Goal: Information Seeking & Learning: Learn about a topic

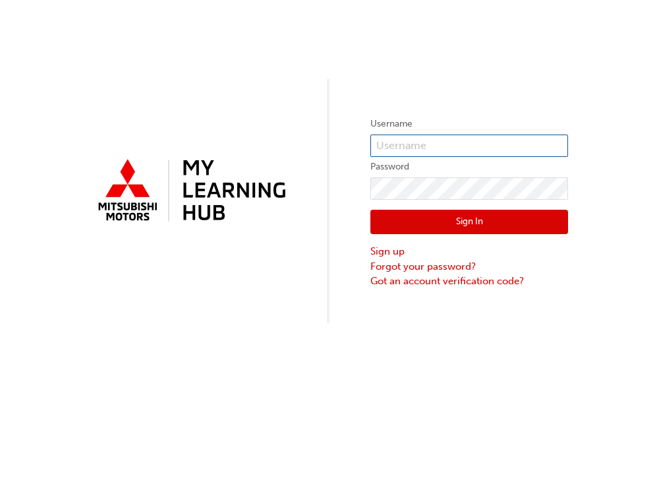
type input "[EMAIL_ADDRESS][DOMAIN_NAME]"
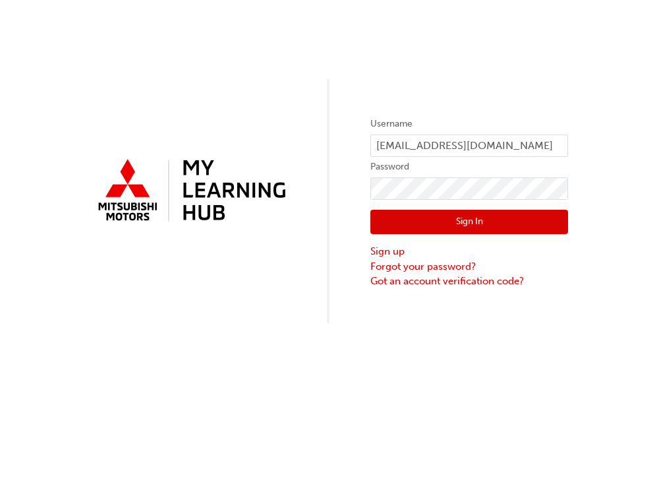
click at [448, 225] on button "Sign In" at bounding box center [469, 222] width 198 height 25
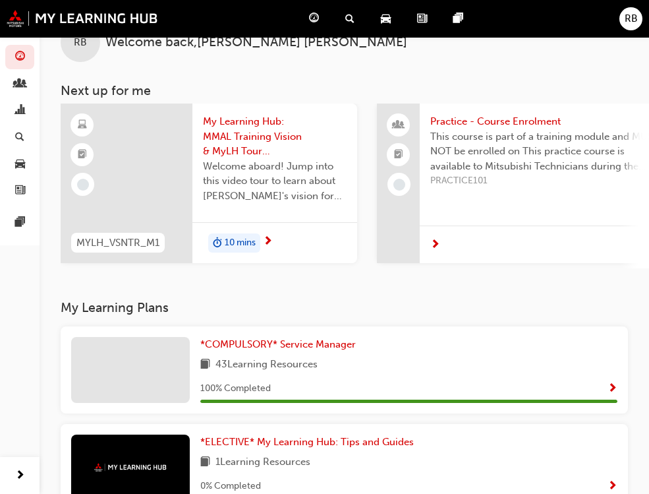
scroll to position [66, 0]
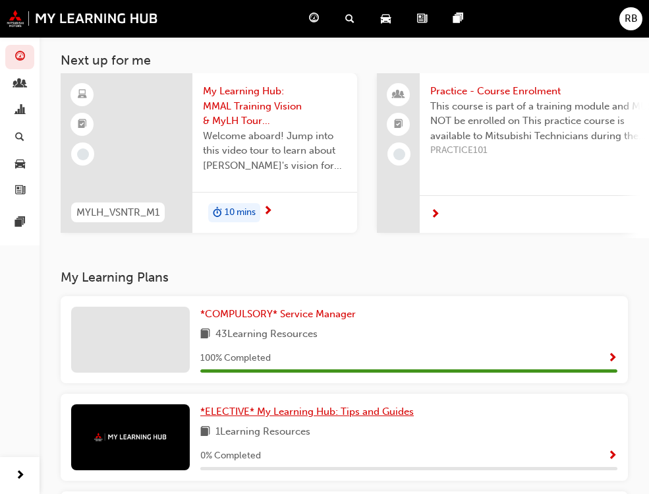
click at [231, 413] on span "*ELECTIVE* My Learning Hub: Tips and Guides" at bounding box center [307, 411] width 214 height 12
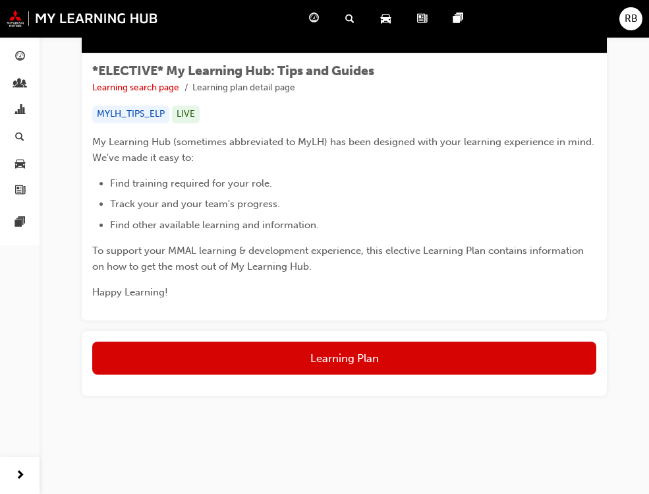
scroll to position [189, 0]
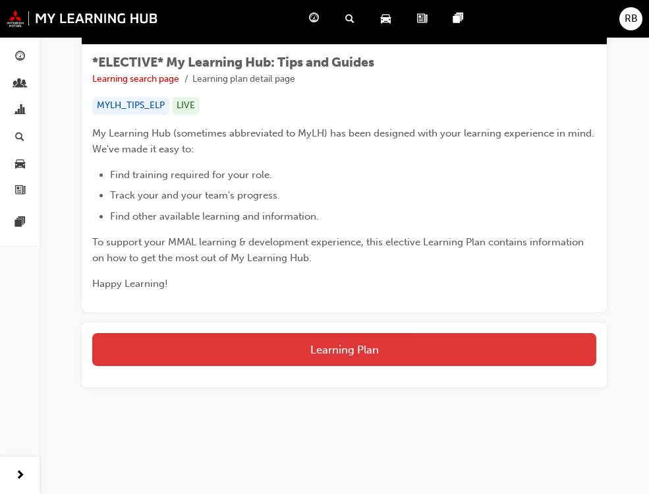
click at [280, 348] on button "Learning Plan" at bounding box center [344, 349] width 504 height 33
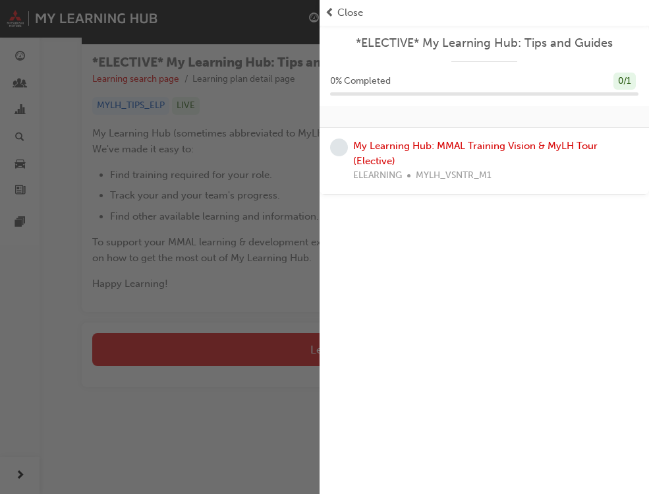
drag, startPoint x: 84, startPoint y: 62, endPoint x: 112, endPoint y: 55, distance: 29.3
click at [86, 62] on div "button" at bounding box center [160, 247] width 320 height 494
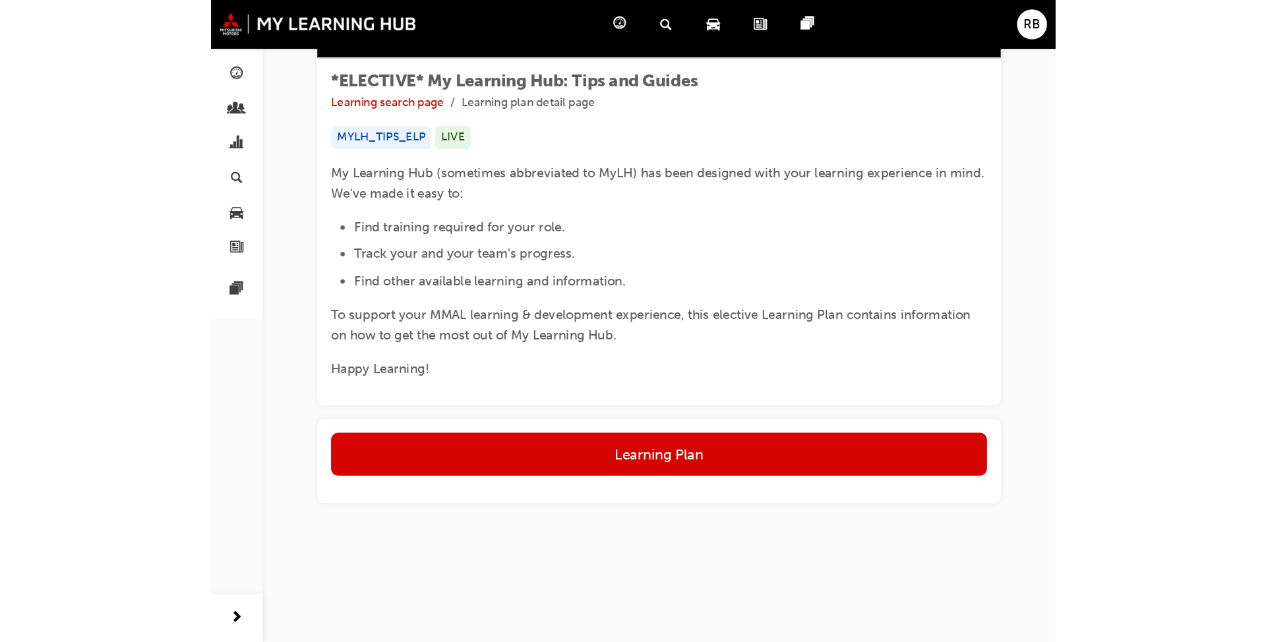
scroll to position [0, 0]
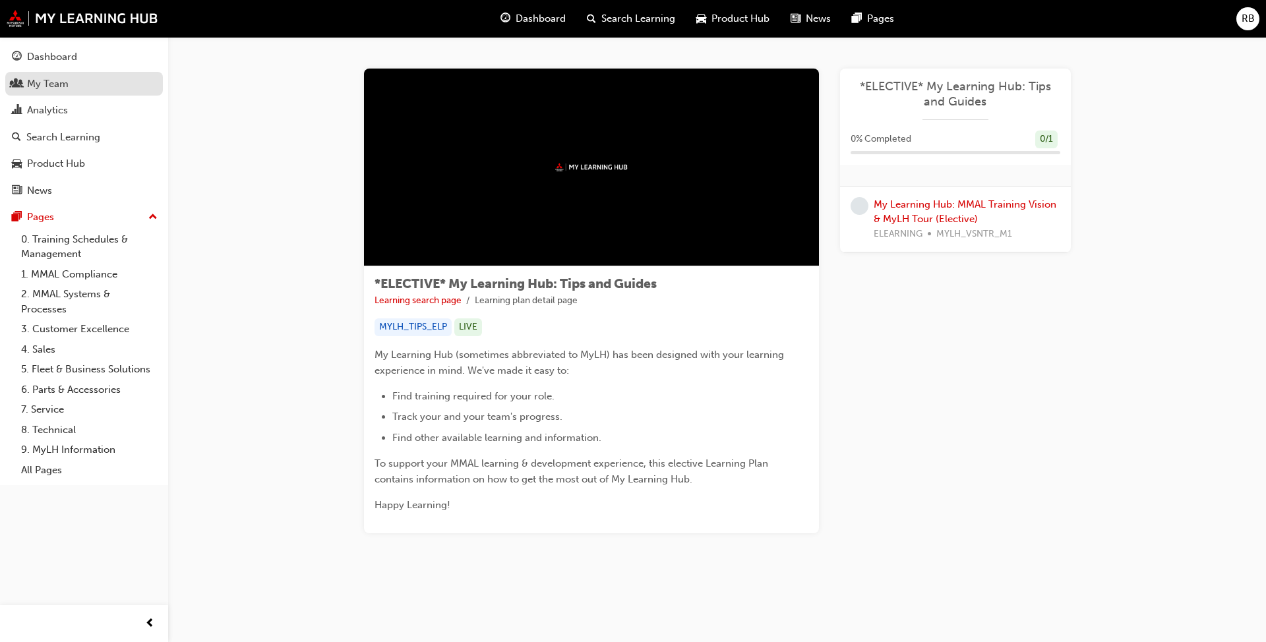
click at [54, 87] on div "My Team" at bounding box center [48, 83] width 42 height 15
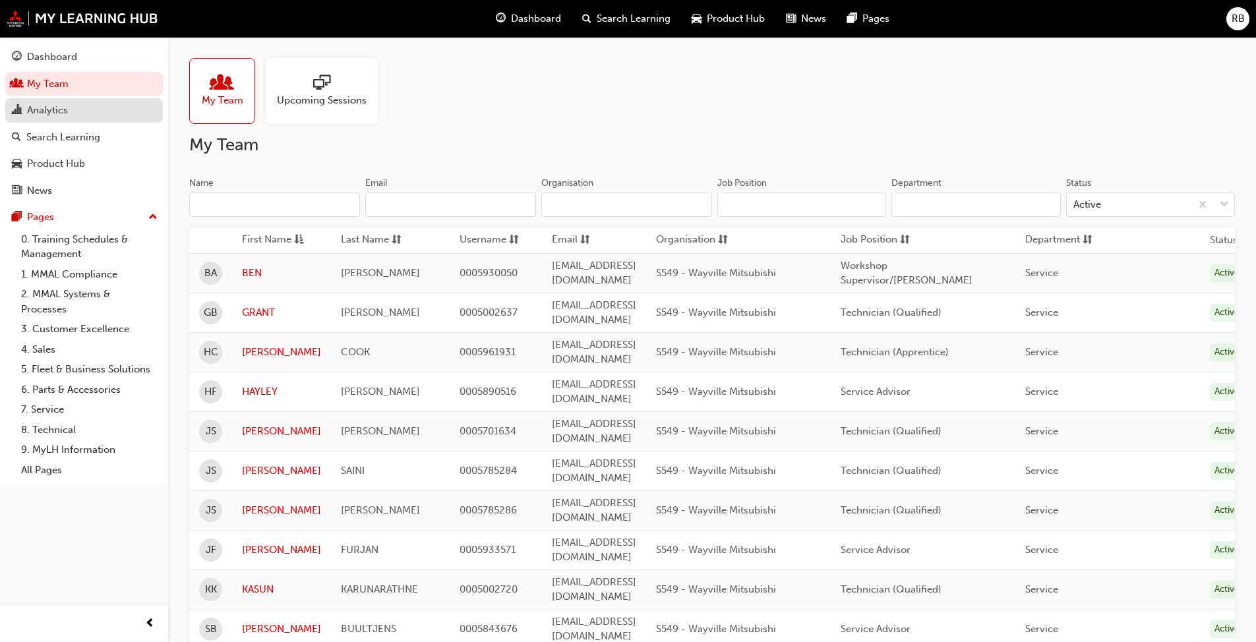
click at [62, 110] on div "Analytics" at bounding box center [47, 110] width 41 height 15
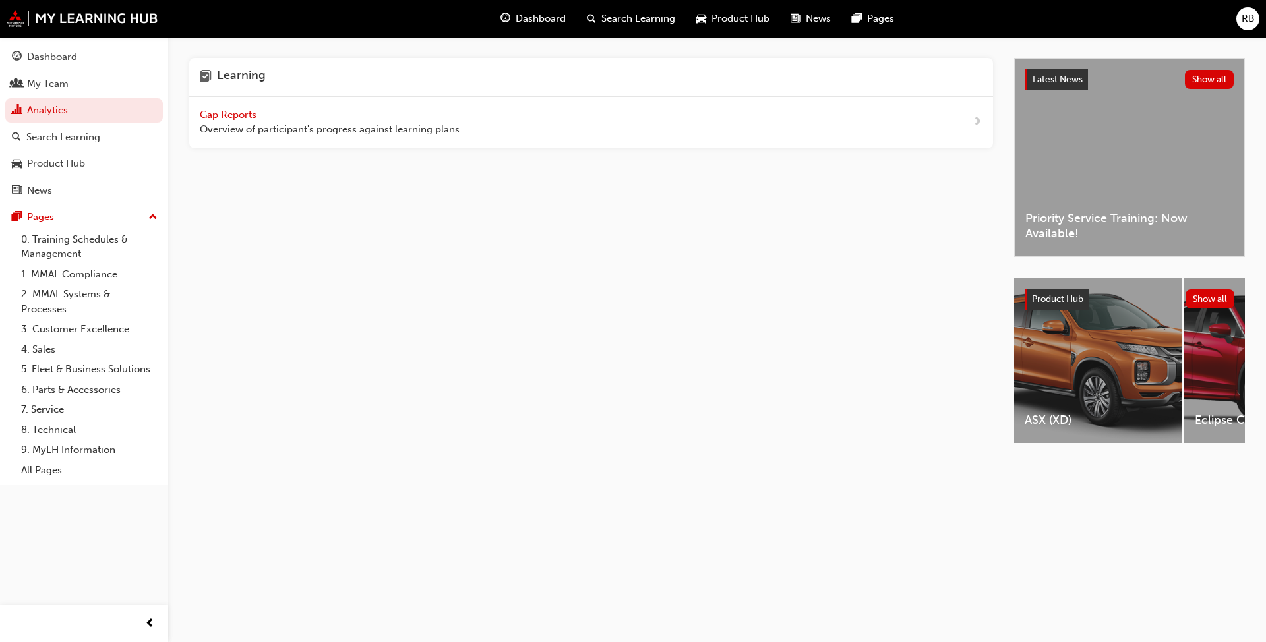
click at [519, 141] on div "Gap Reports Overview of participant's progress against learning plans." at bounding box center [590, 122] width 803 height 51
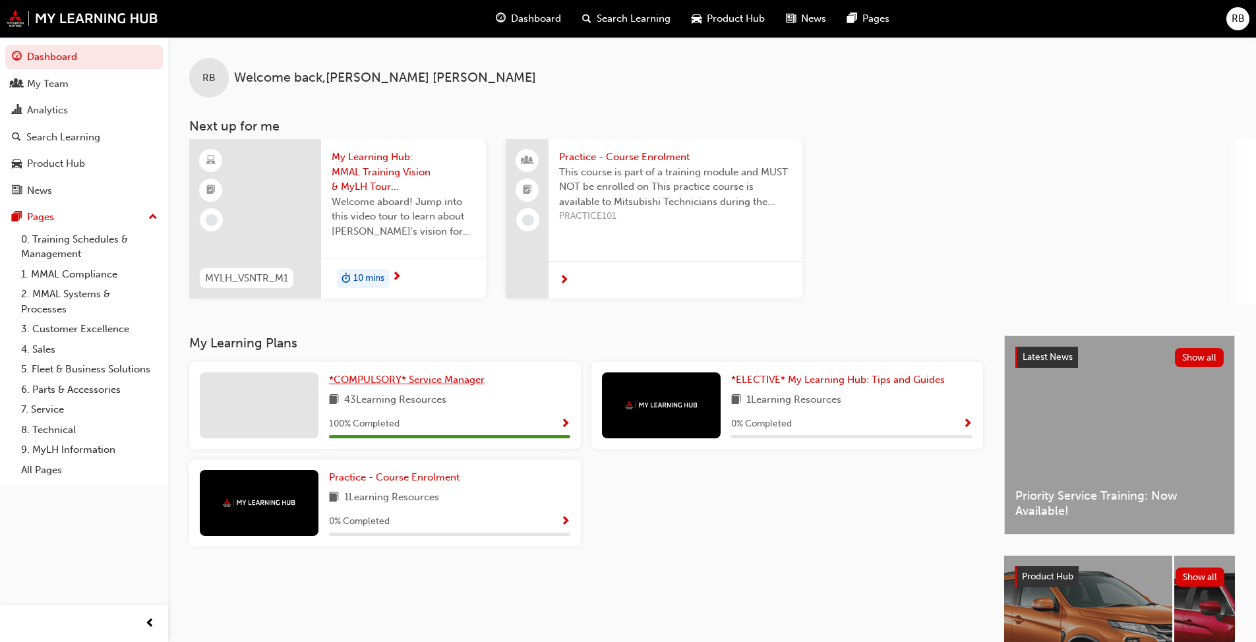
click at [371, 382] on span "*COMPULSORY* Service Manager" at bounding box center [407, 380] width 156 height 12
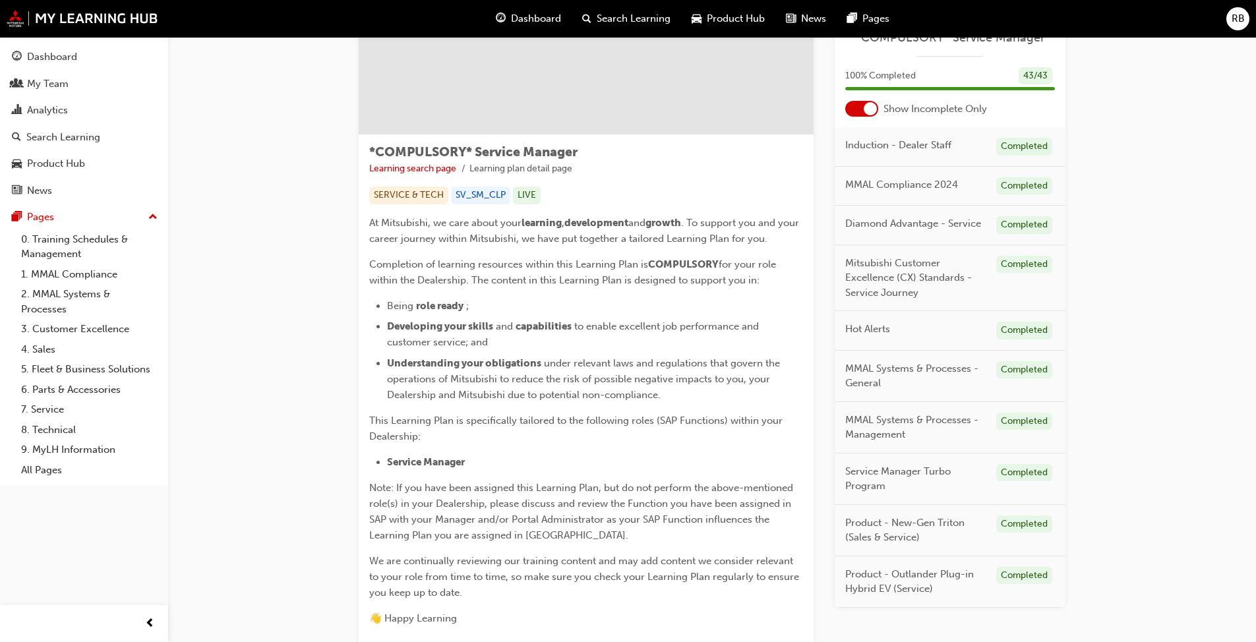
scroll to position [233, 0]
